Goal: Information Seeking & Learning: Learn about a topic

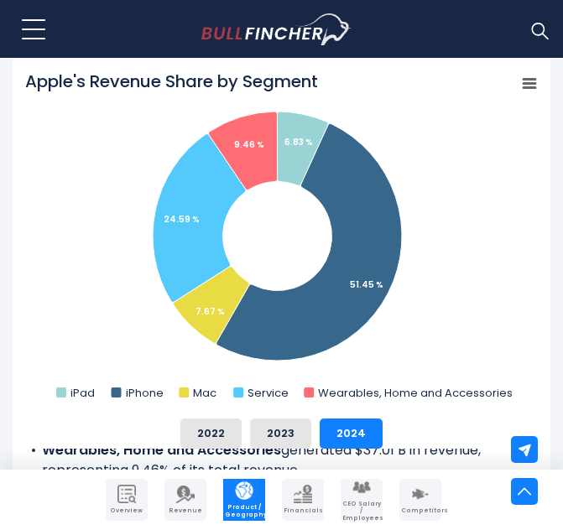
scroll to position [655, 0]
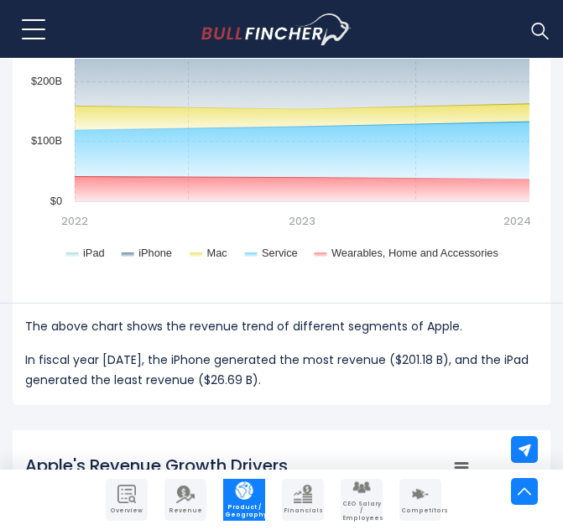
scroll to position [1831, 0]
